Goal: Navigation & Orientation: Find specific page/section

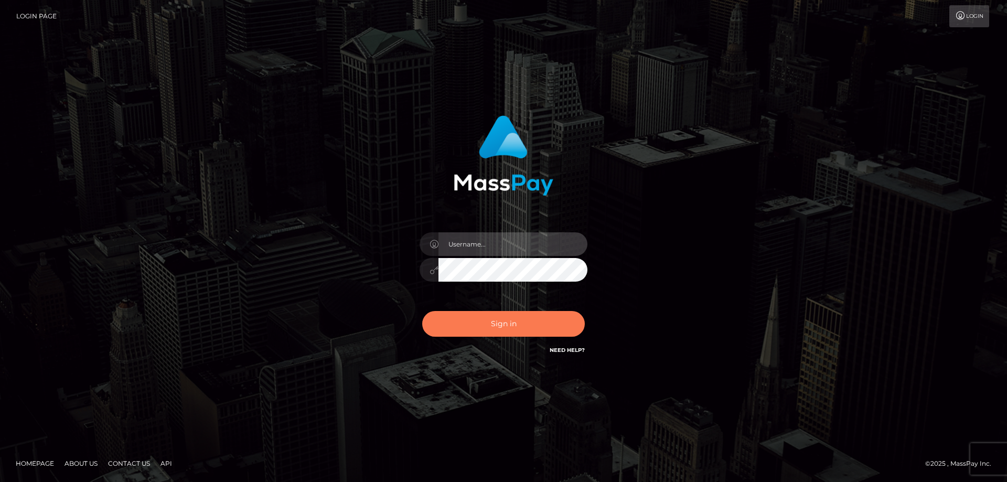
type input "Queen.megabonanza"
click at [506, 330] on button "Sign in" at bounding box center [503, 324] width 163 height 26
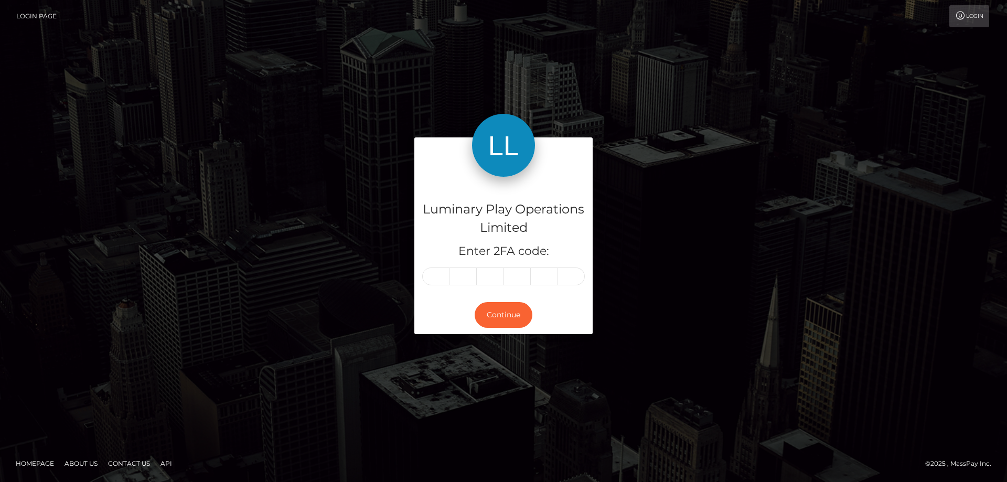
click at [436, 278] on input "text" at bounding box center [435, 276] width 27 height 18
type input "4"
type input "7"
type input "2"
type input "6"
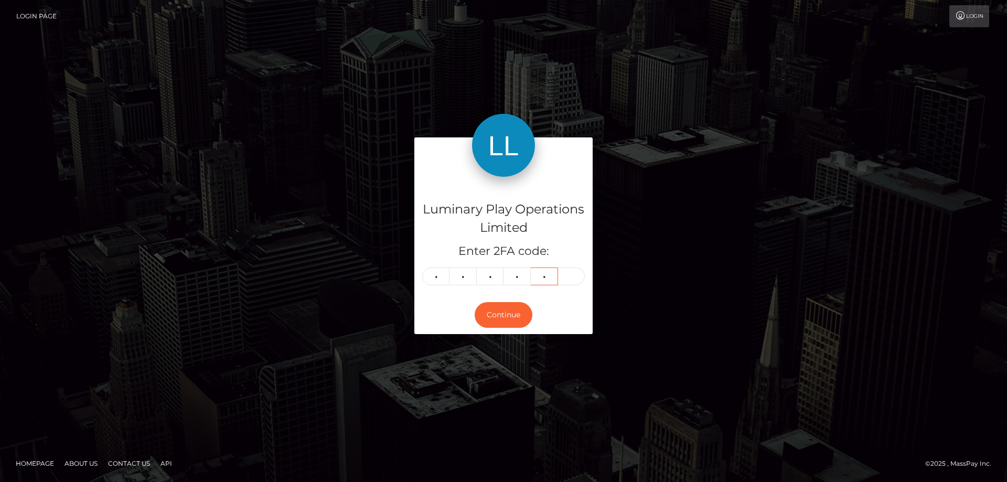
type input "7"
type input "6"
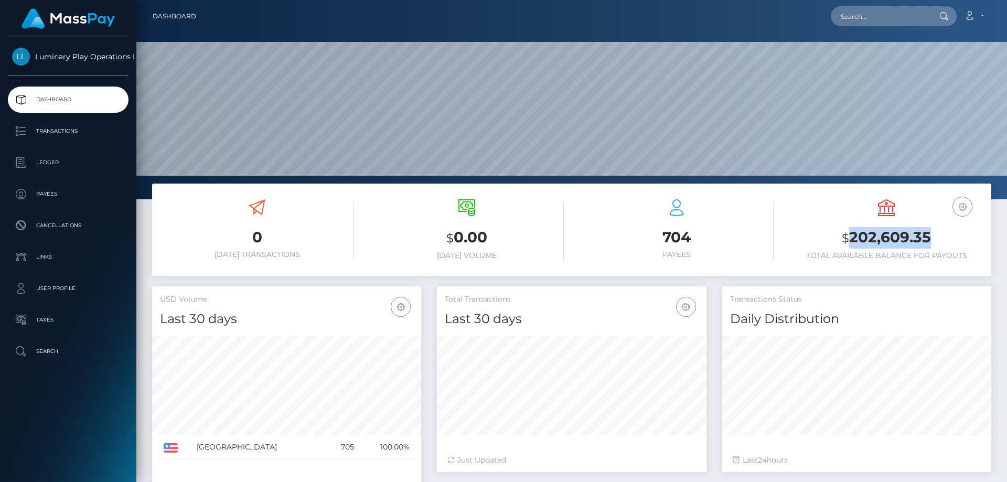
scroll to position [186, 269]
click at [852, 235] on h3 "$ 202,609.35" at bounding box center [886, 237] width 194 height 21
